Goal: Navigation & Orientation: Find specific page/section

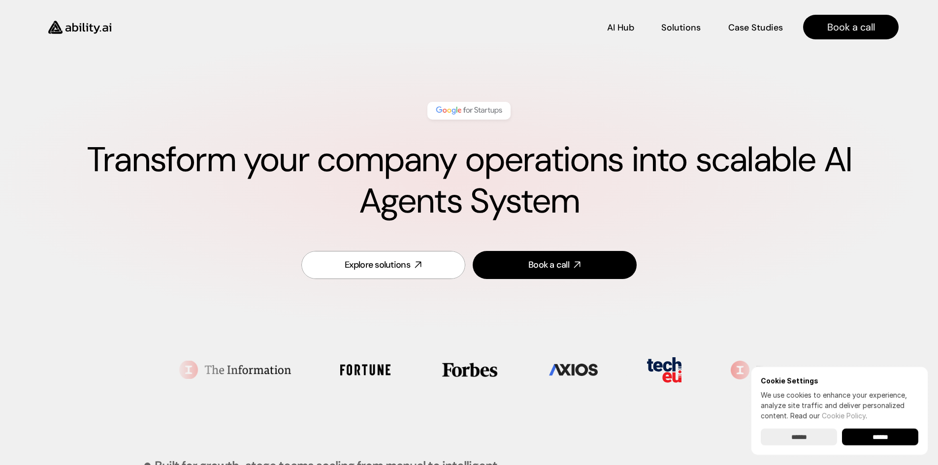
click at [89, 29] on img at bounding box center [79, 27] width 81 height 31
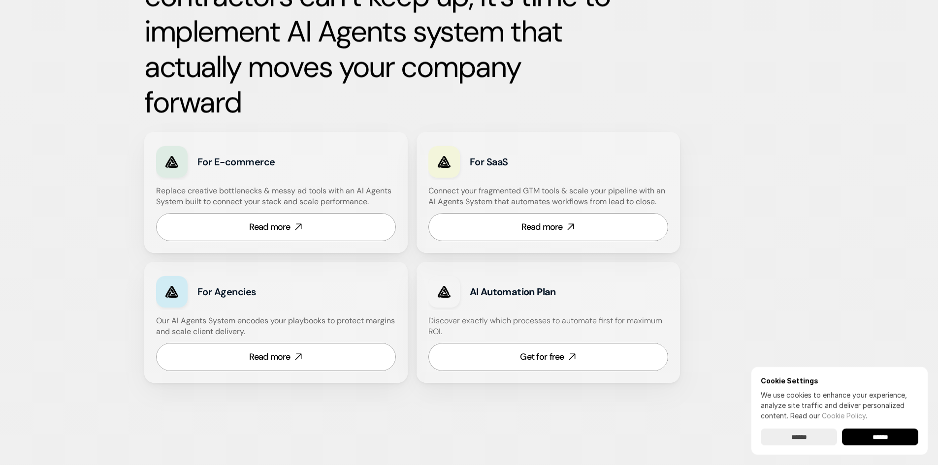
scroll to position [542, 0]
click at [288, 227] on div "Read more" at bounding box center [269, 227] width 41 height 12
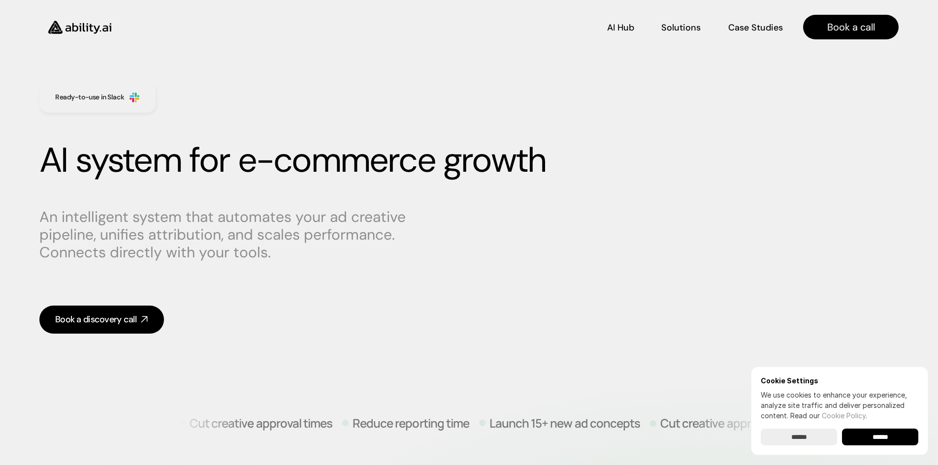
click at [873, 438] on input "******" at bounding box center [880, 437] width 76 height 17
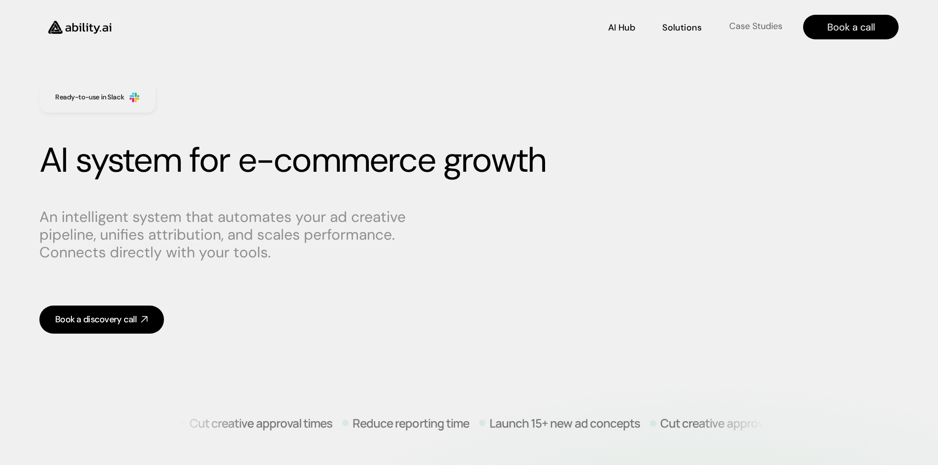
click at [766, 31] on p "Case Studies" at bounding box center [755, 26] width 53 height 12
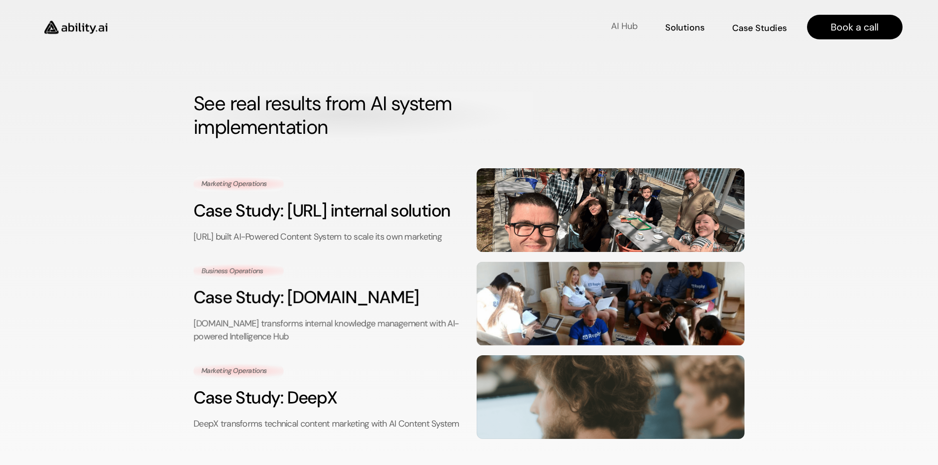
click at [635, 27] on p "AI Hub" at bounding box center [624, 26] width 27 height 12
